Goal: Information Seeking & Learning: Learn about a topic

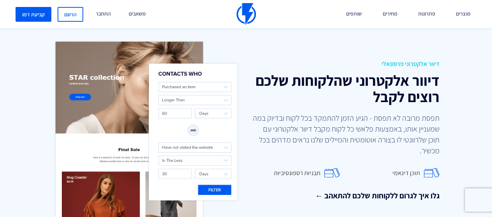
scroll to position [934, 0]
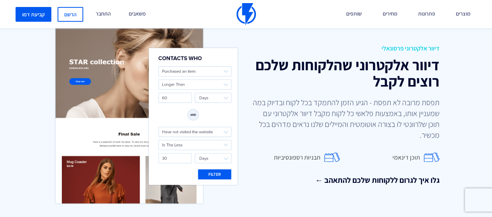
click at [277, 88] on h2 "דיוור אלקטרוני שהלקוחות שלכם רוצים לקבל" at bounding box center [346, 73] width 188 height 32
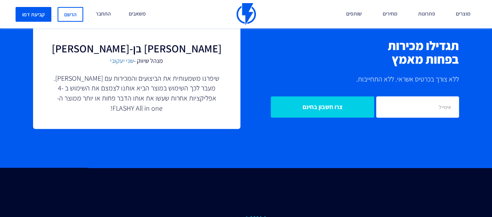
scroll to position [1634, 0]
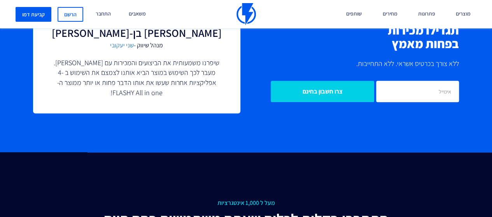
click at [332, 118] on icon at bounding box center [332, 120] width 7 height 7
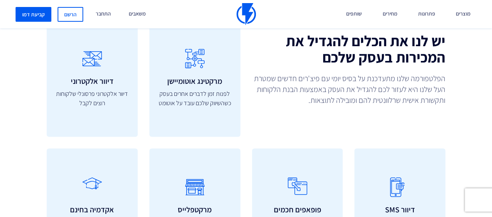
scroll to position [2163, 0]
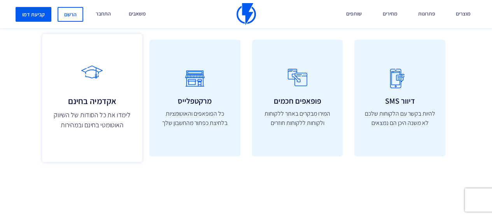
click at [82, 110] on p "לימדו את כל הסודות של השיווק האוטומטי בחינם ובמהירות" at bounding box center [92, 120] width 83 height 21
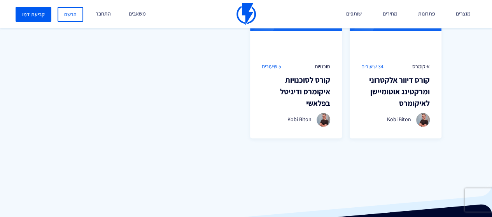
scroll to position [607, 0]
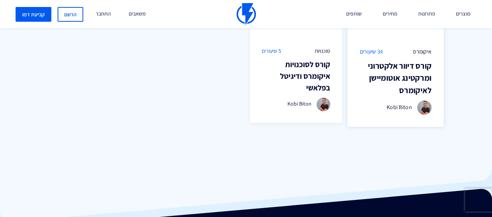
click at [394, 86] on h3 "קורס דיוור אלקטרוני ומרקטינג אוטומיישן לאיקומרס" at bounding box center [396, 78] width 72 height 37
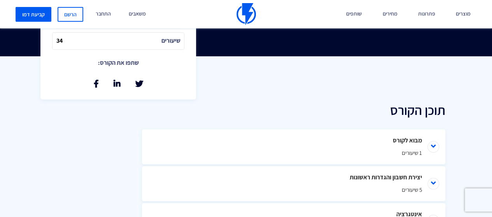
scroll to position [342, 0]
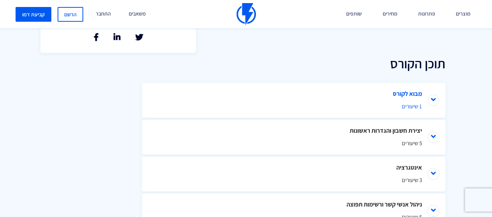
click at [256, 105] on span "1 שיעורים" at bounding box center [293, 106] width 257 height 8
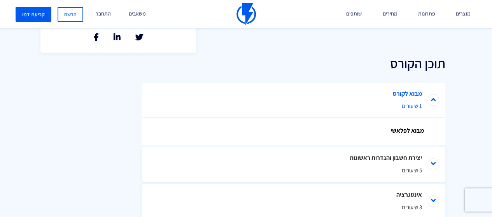
scroll to position [358, 0]
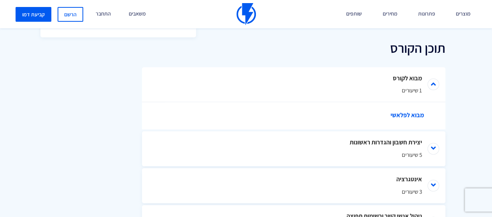
click at [400, 112] on link "מבוא לפלאשי" at bounding box center [297, 115] width 265 height 27
